Goal: Information Seeking & Learning: Learn about a topic

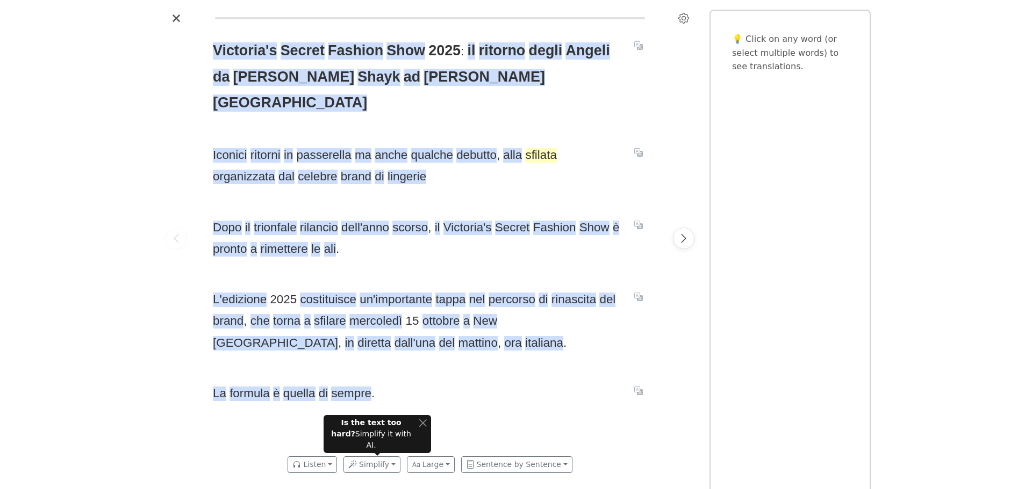
click at [542, 148] on span "sfilata" at bounding box center [541, 155] width 32 height 15
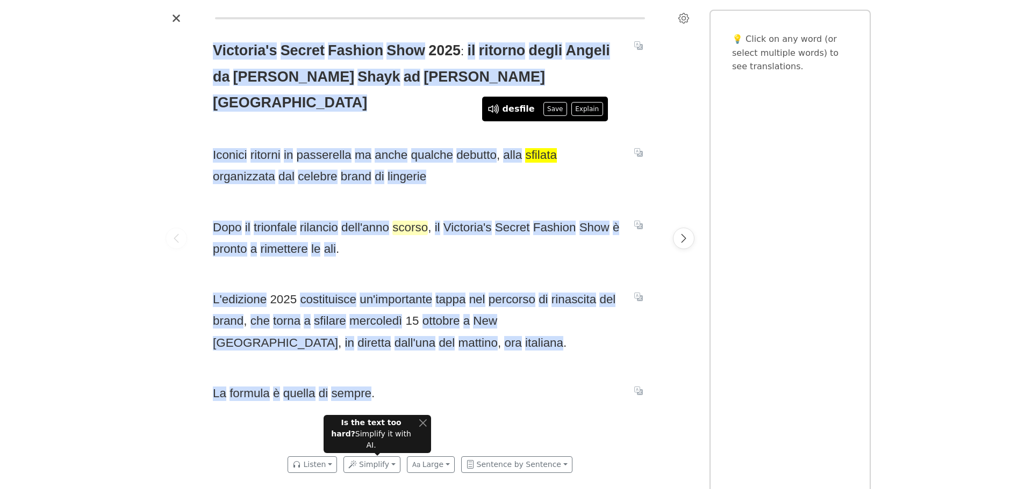
click at [418, 221] on span "scorso" at bounding box center [409, 228] width 35 height 15
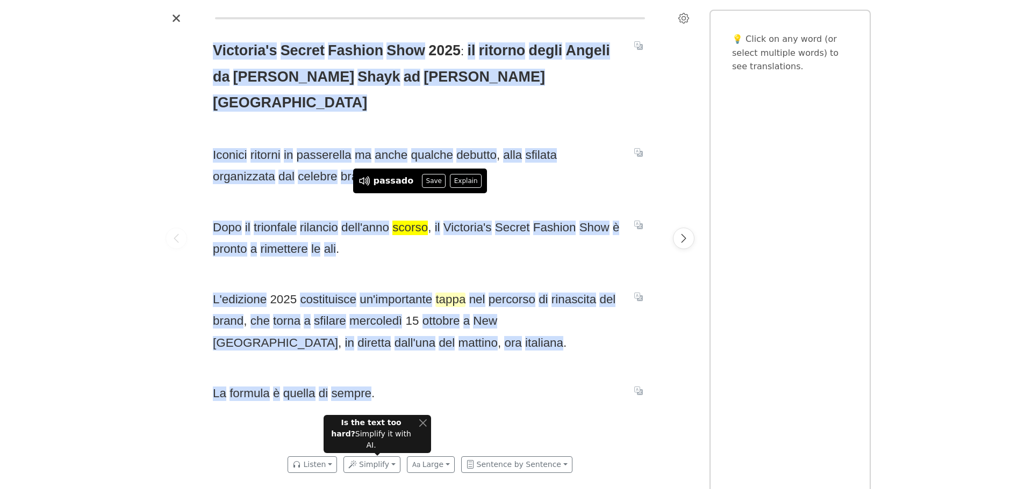
click at [454, 293] on span "tappa" at bounding box center [450, 300] width 30 height 15
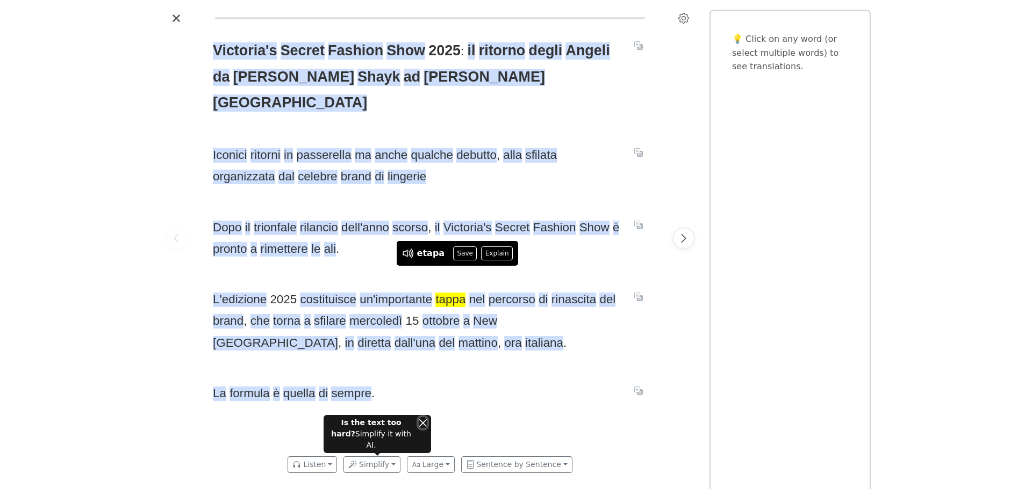
click at [423, 429] on button "Close" at bounding box center [423, 422] width 8 height 11
click at [177, 16] on icon "Close" at bounding box center [176, 18] width 9 height 9
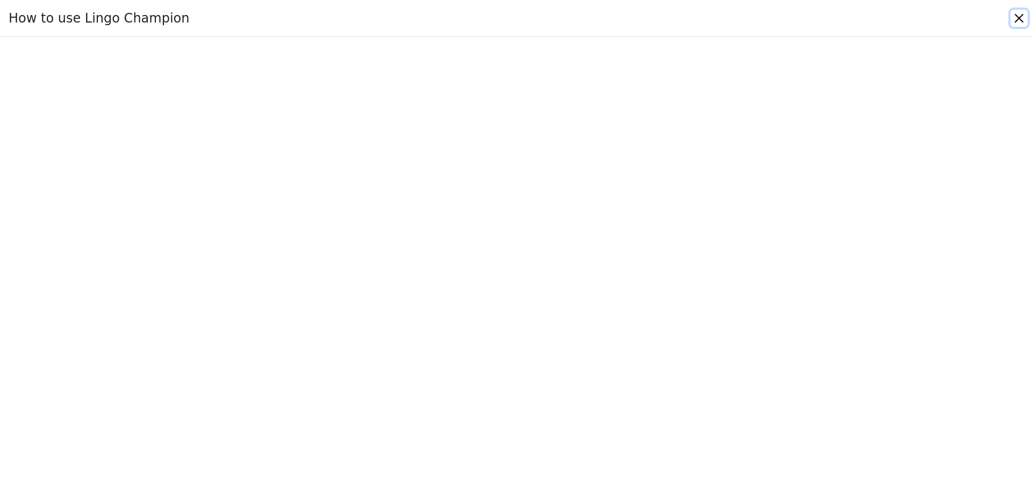
click at [1016, 15] on button "Close" at bounding box center [1018, 18] width 17 height 17
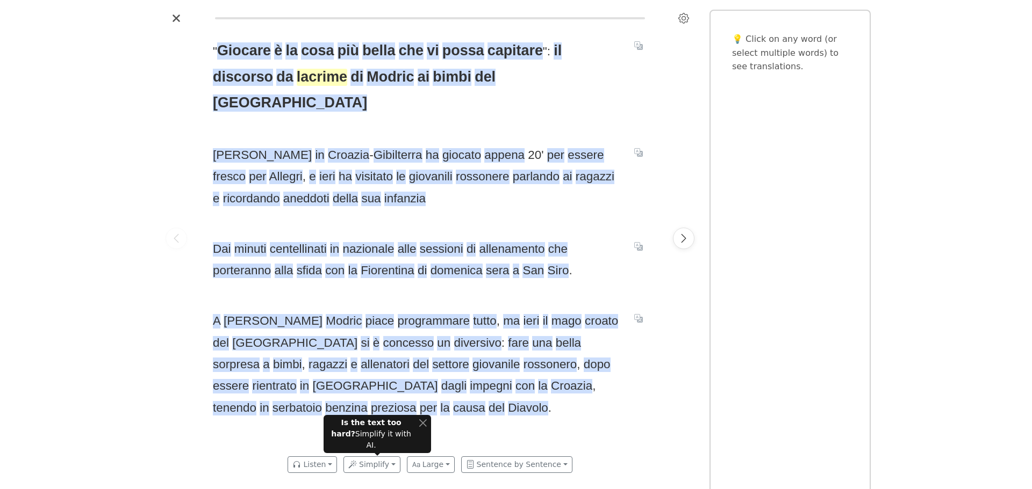
click at [297, 77] on span "lacrime" at bounding box center [322, 77] width 51 height 17
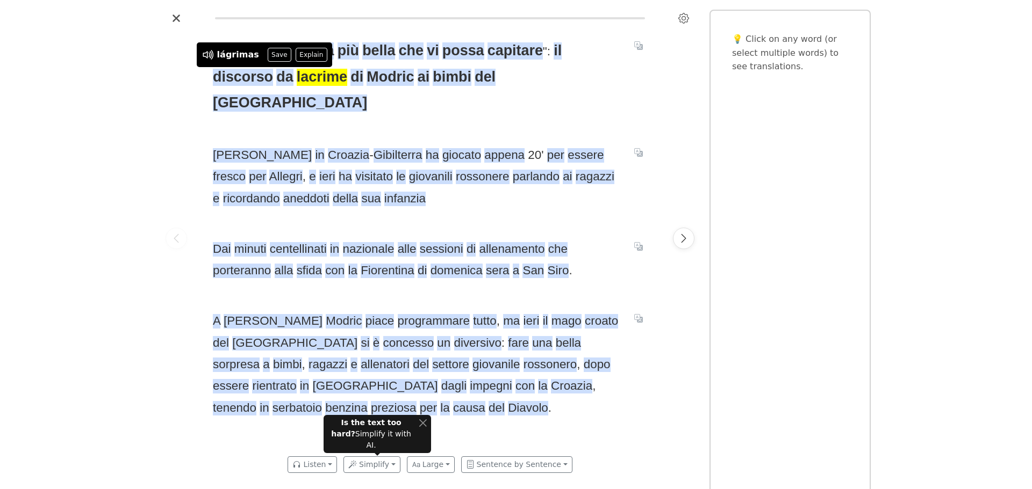
click at [185, 95] on div at bounding box center [176, 238] width 30 height 423
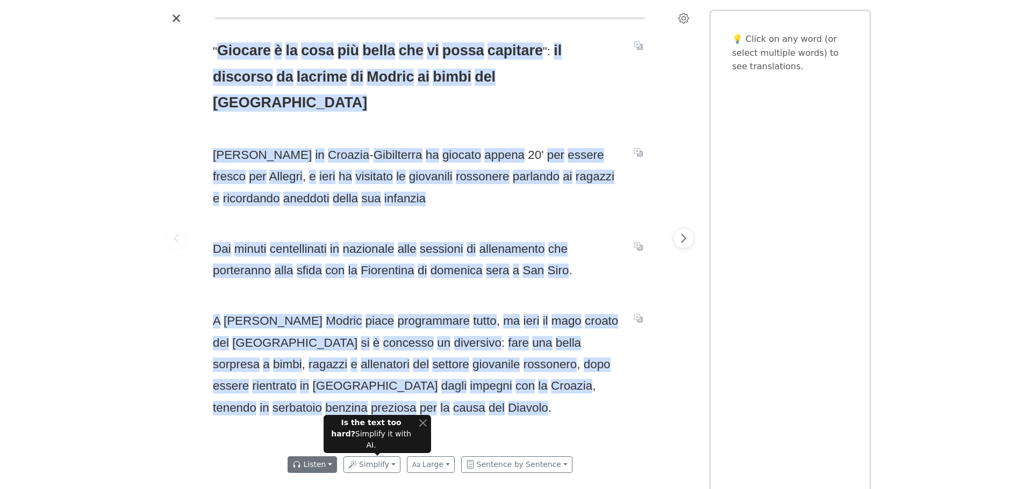
click at [322, 463] on button "Listen" at bounding box center [311, 465] width 49 height 17
click at [350, 406] on link "Generate audio for the content" at bounding box center [363, 407] width 151 height 17
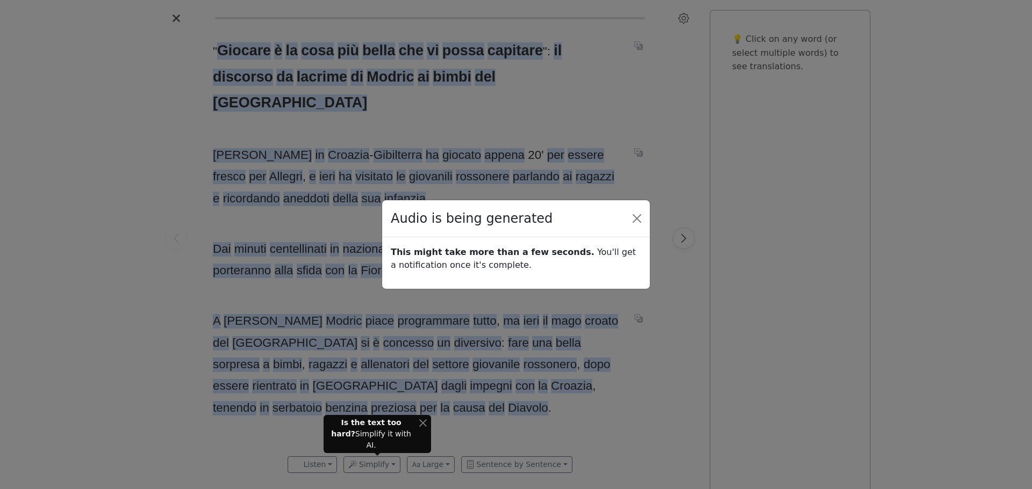
click at [420, 432] on div "Audio is being generated This might take more than a few seconds. You'll get a …" at bounding box center [516, 244] width 1032 height 489
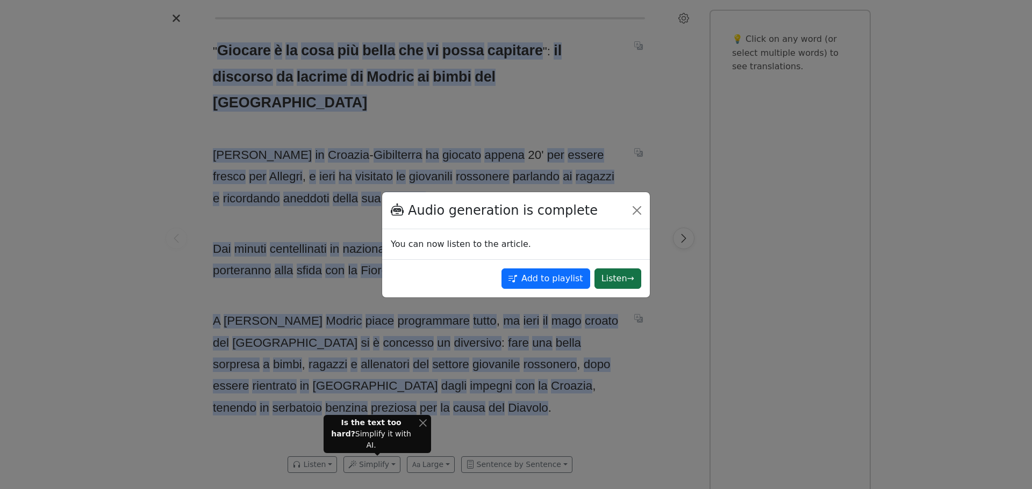
click at [619, 278] on button "Listen →" at bounding box center [617, 279] width 47 height 20
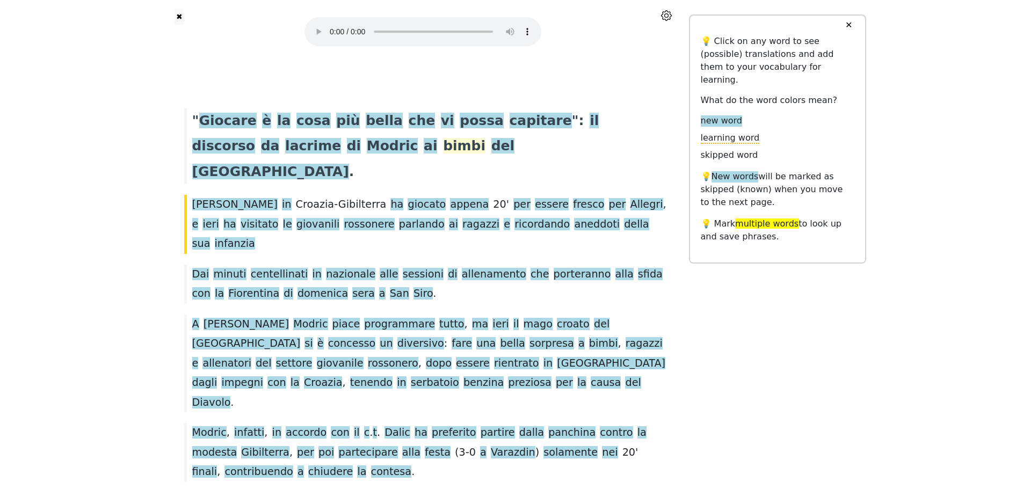
click at [443, 147] on span "bimbi" at bounding box center [464, 146] width 42 height 17
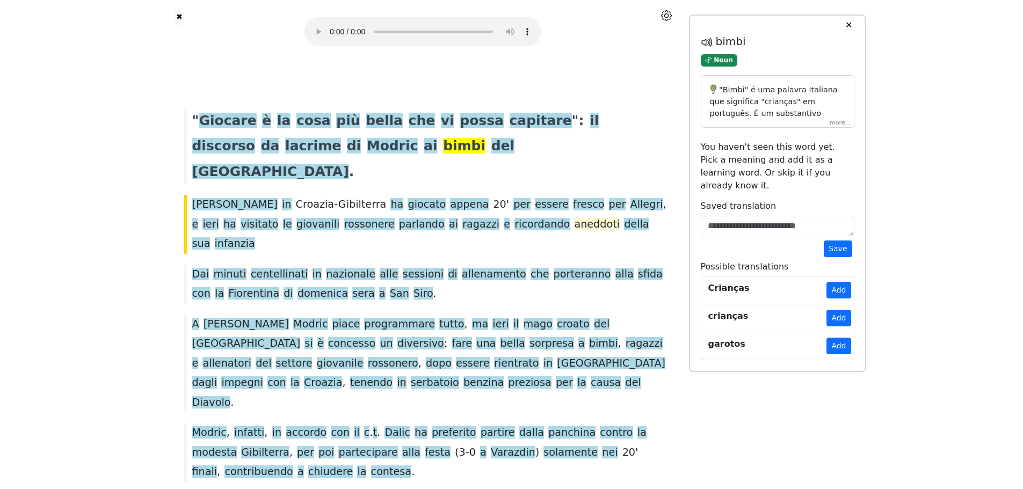
click at [574, 218] on span "aneddoti" at bounding box center [597, 224] width 46 height 13
click at [843, 123] on div "O termo "aneddoti" em italiano se traduz para "anedotas" ou "histórias" em port…" at bounding box center [778, 101] width 154 height 53
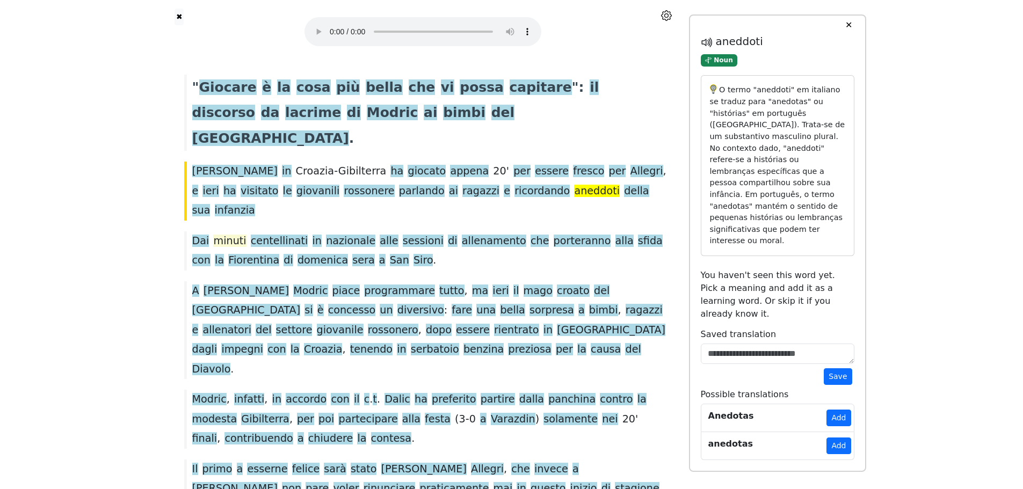
scroll to position [50, 0]
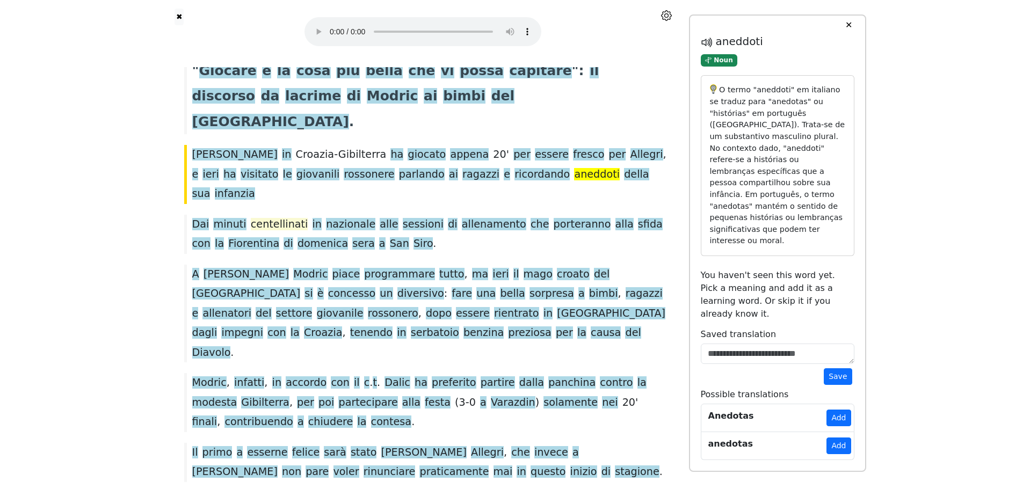
click at [267, 218] on span "centellinati" at bounding box center [279, 224] width 57 height 13
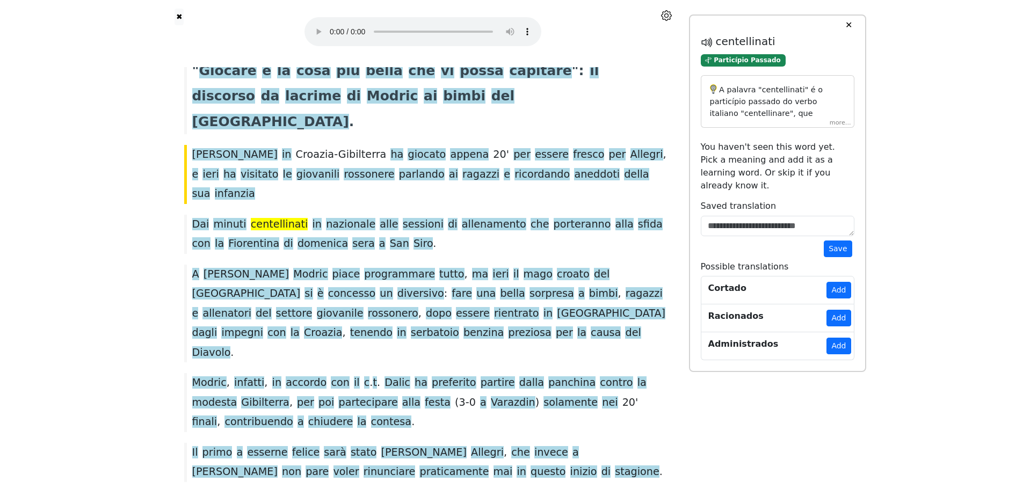
click at [839, 121] on div "A palavra "centellinati" é o particípio passado do verbo italiano "centellinare…" at bounding box center [778, 101] width 154 height 53
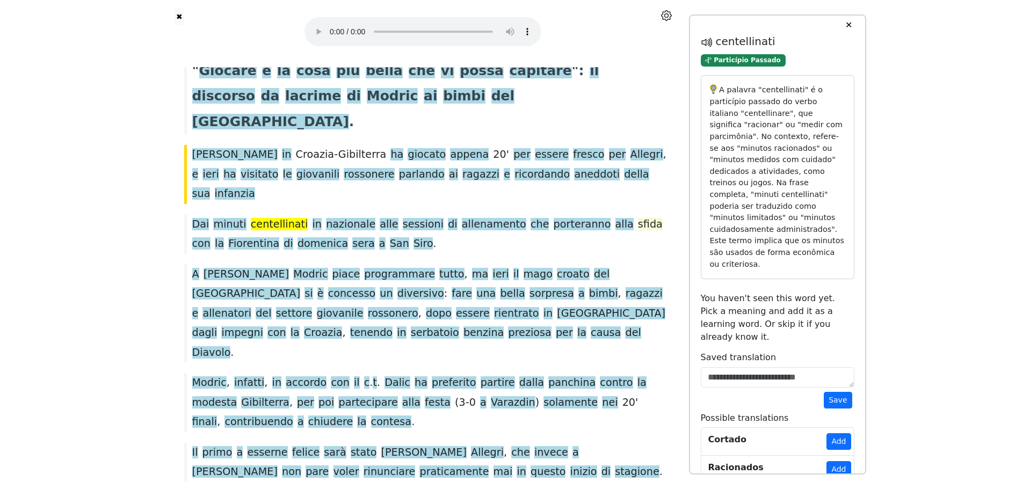
click at [638, 218] on span "sfida" at bounding box center [650, 224] width 25 height 13
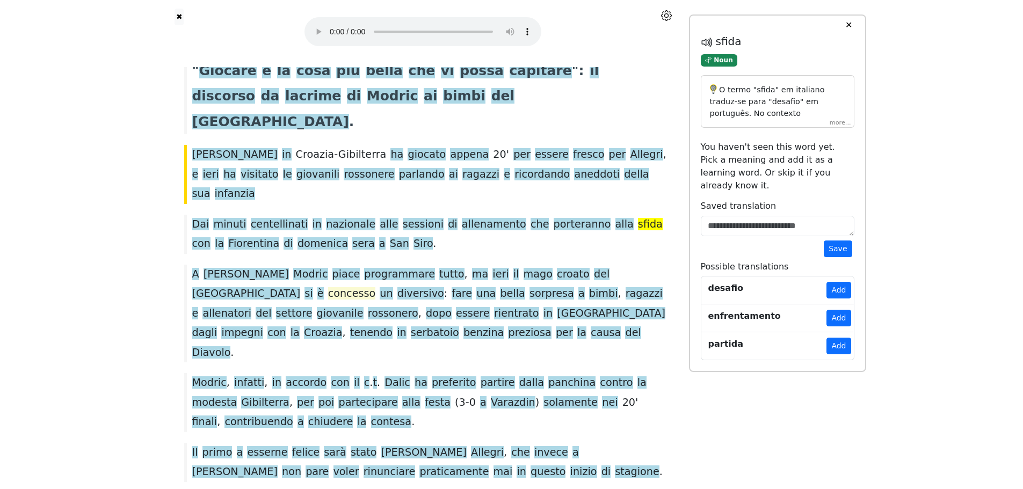
click at [376, 287] on span "concesso" at bounding box center [352, 293] width 48 height 13
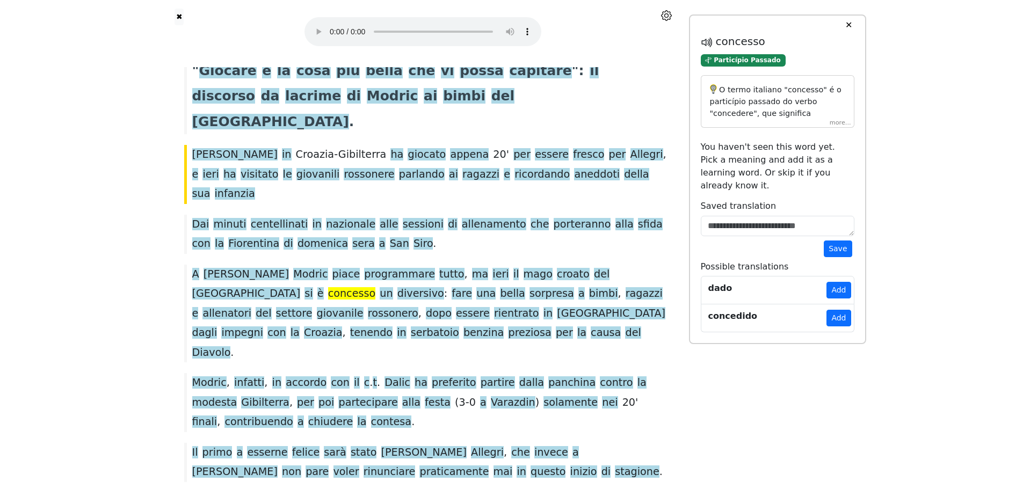
click at [843, 123] on div "O termo italiano "concesso" é o particípio passado do verbo "concedere", que si…" at bounding box center [778, 101] width 154 height 53
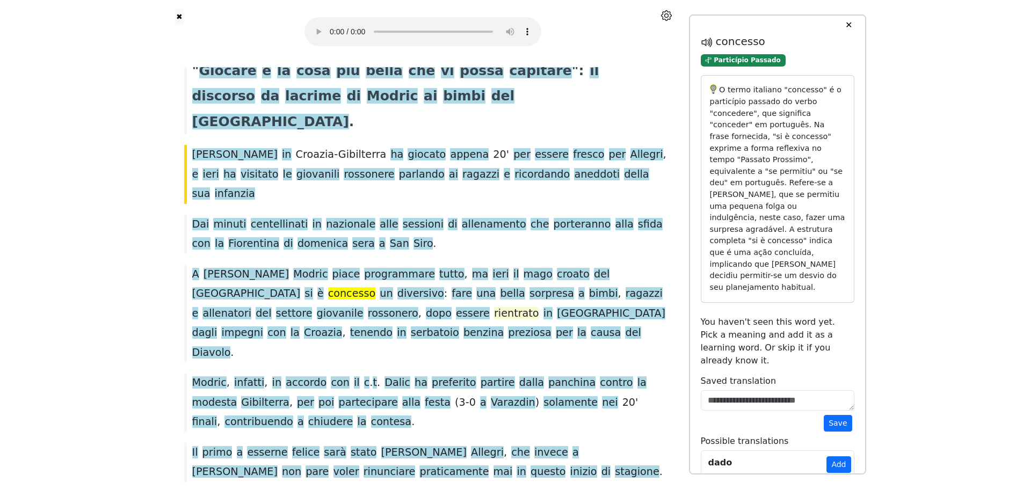
click at [494, 307] on span "rientrato" at bounding box center [516, 313] width 45 height 13
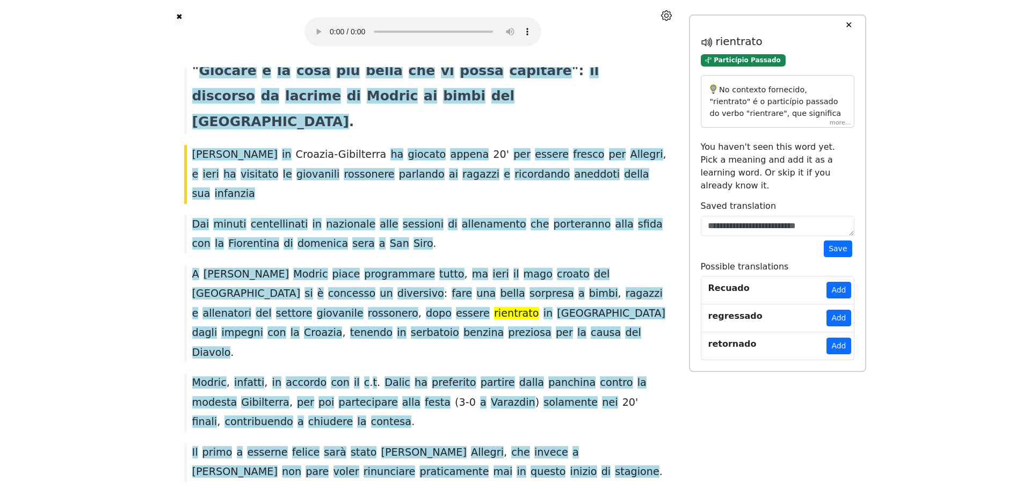
click at [838, 119] on p "No contexto fornecido, "rientrato" é o particípio passado do verbo "rientrare",…" at bounding box center [777, 200] width 135 height 233
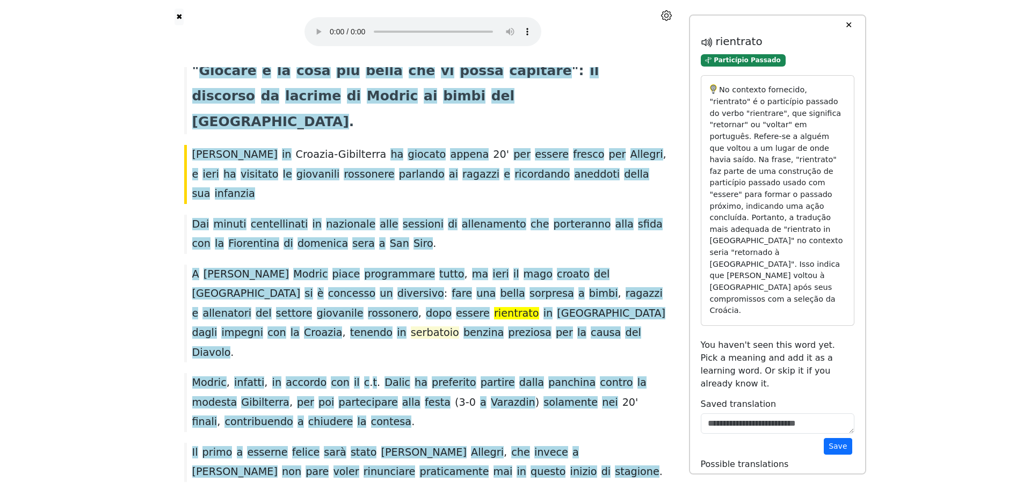
click at [459, 327] on span "serbatoio" at bounding box center [435, 333] width 48 height 13
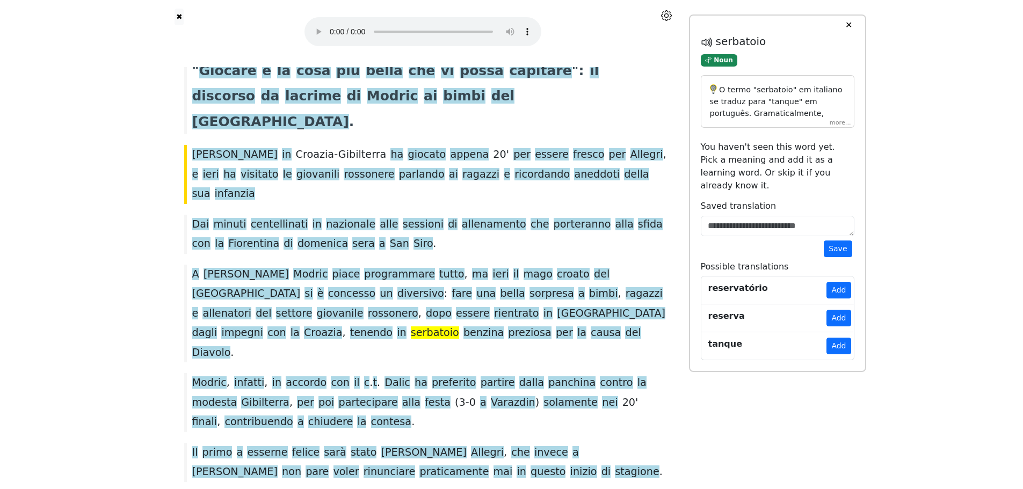
click at [838, 121] on div "O termo "serbatoio" em italiano se traduz para "tanque" em português. Gramatica…" at bounding box center [778, 101] width 154 height 53
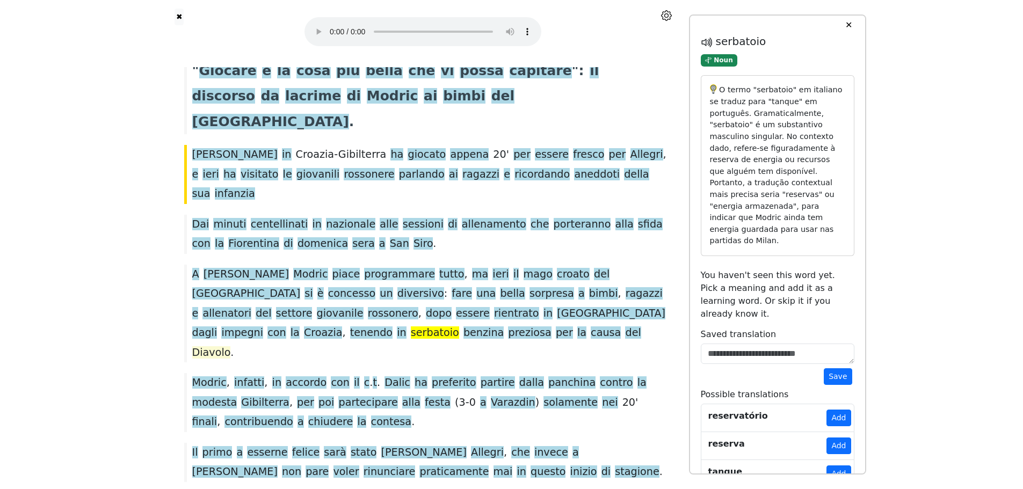
click at [231, 347] on span "Diavolo" at bounding box center [211, 353] width 39 height 13
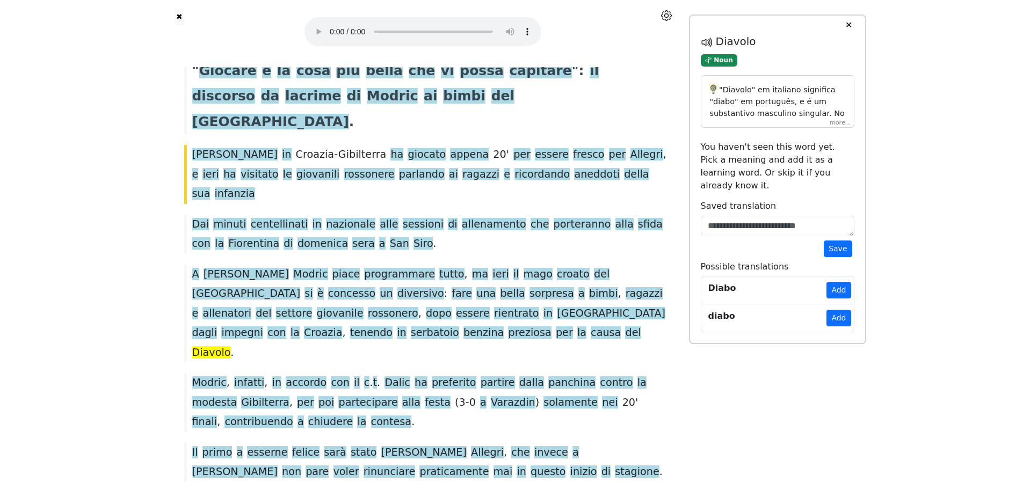
click at [839, 124] on div ""Diavolo" em italiano significa "diabo" em português, e é um substantivo mascul…" at bounding box center [778, 101] width 154 height 53
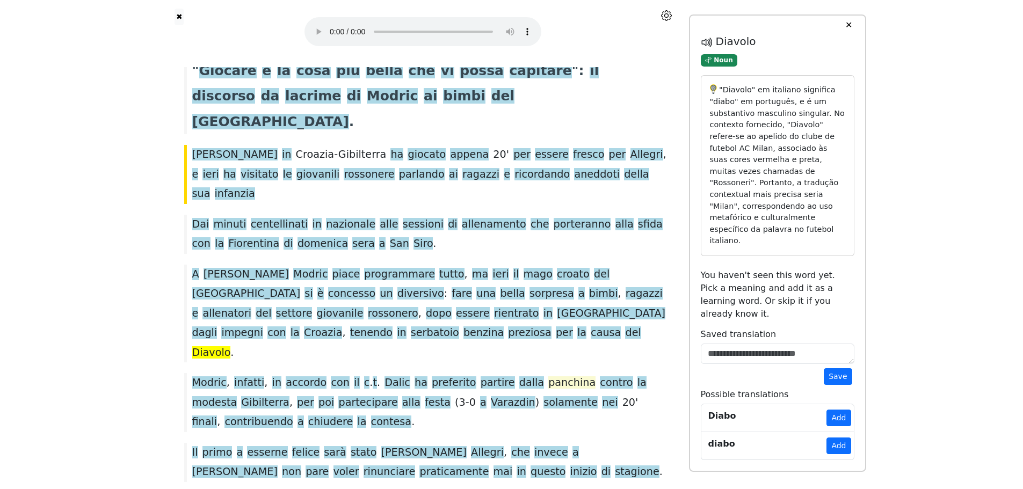
click at [549, 377] on span "panchina" at bounding box center [572, 383] width 47 height 13
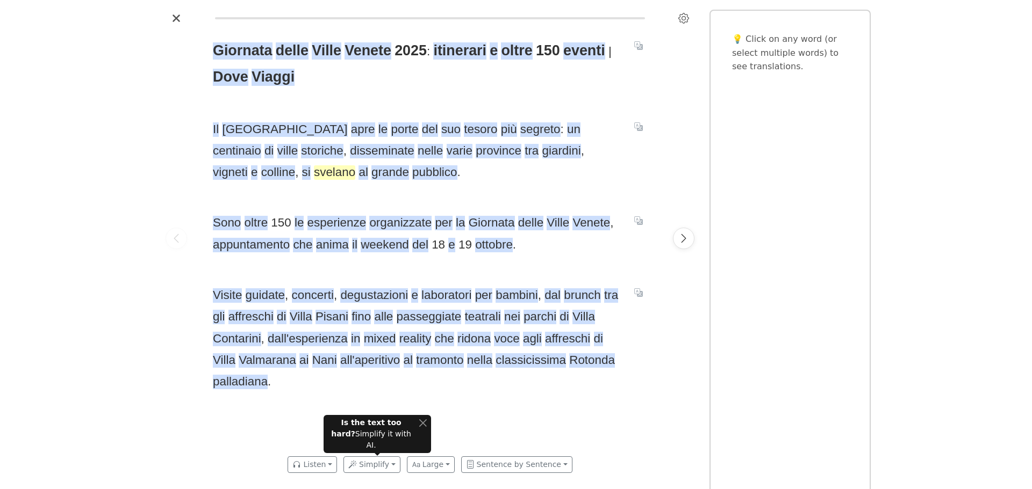
click at [314, 176] on span "svelano" at bounding box center [334, 172] width 41 height 15
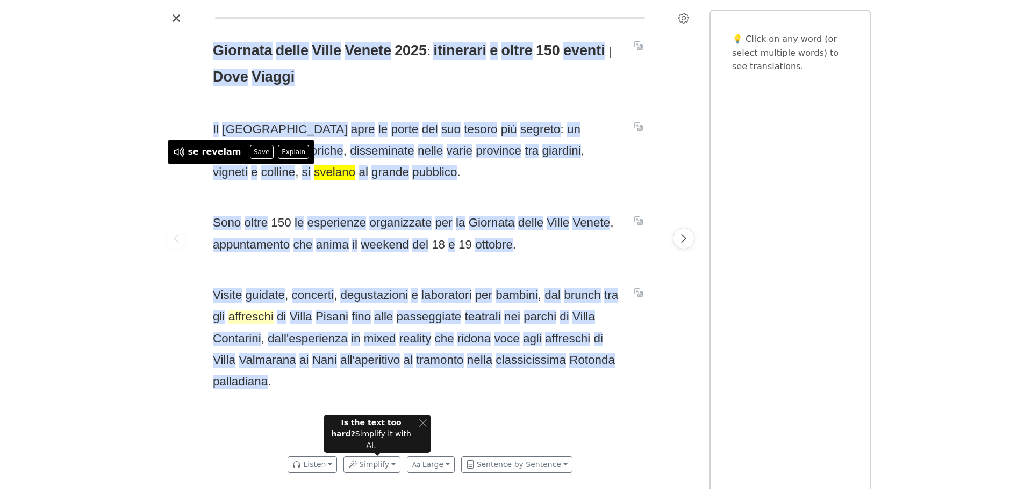
click at [243, 317] on span "affreschi" at bounding box center [250, 317] width 45 height 15
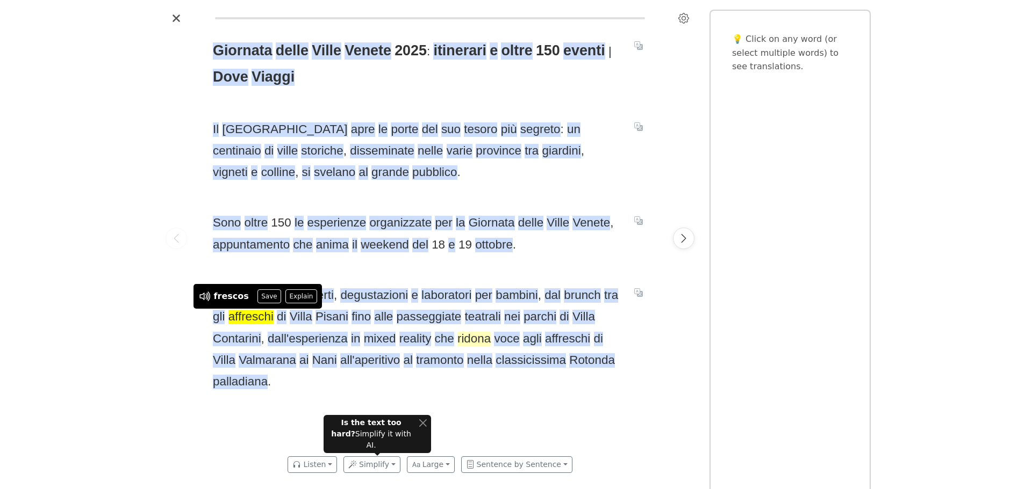
click at [479, 341] on span "ridona" at bounding box center [473, 339] width 33 height 15
